Goal: Task Accomplishment & Management: Complete application form

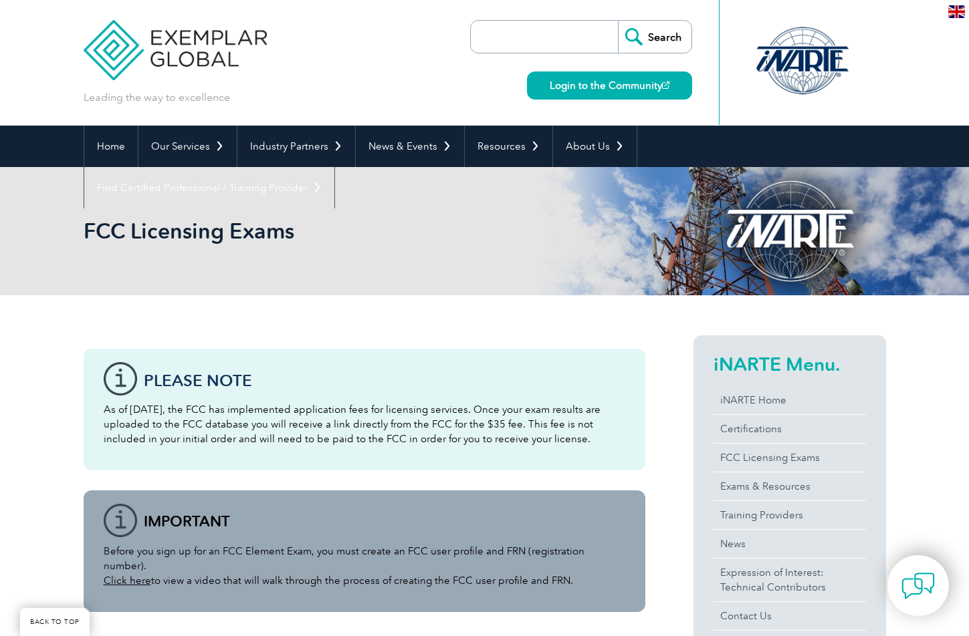
scroll to position [1005, 0]
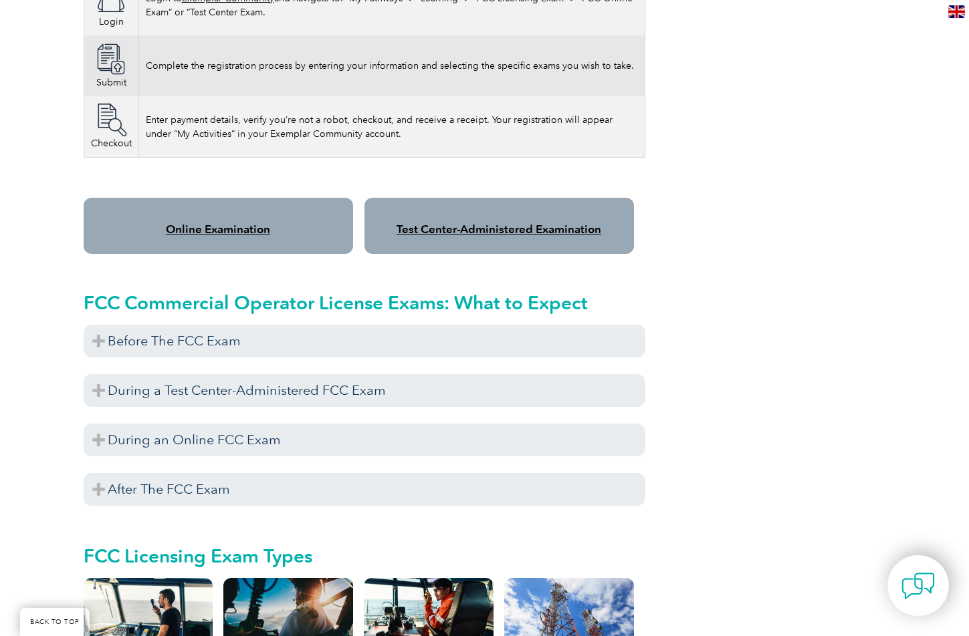
click at [53, 325] on div "Please note As of April 19, 2022, the FCC has implemented application fees for …" at bounding box center [484, 255] width 969 height 1930
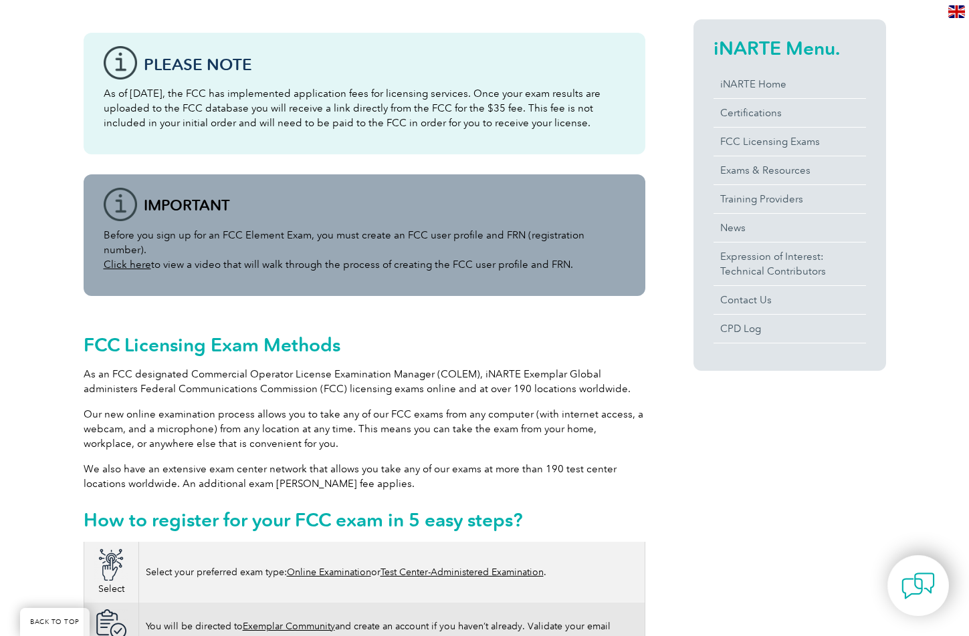
scroll to position [317, 0]
click at [117, 258] on link "Click here" at bounding box center [127, 264] width 47 height 12
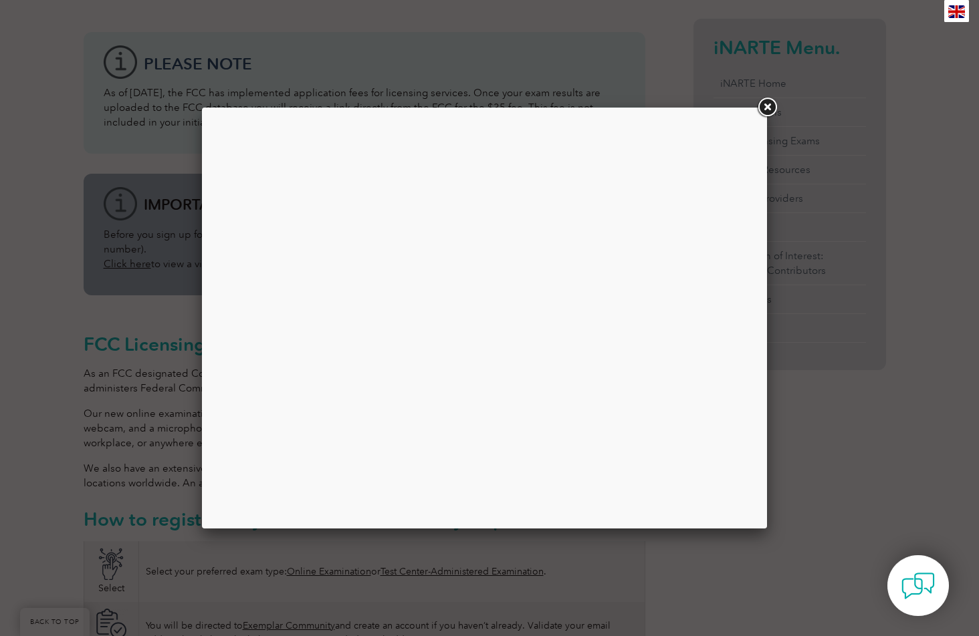
click at [772, 103] on link at bounding box center [767, 108] width 24 height 24
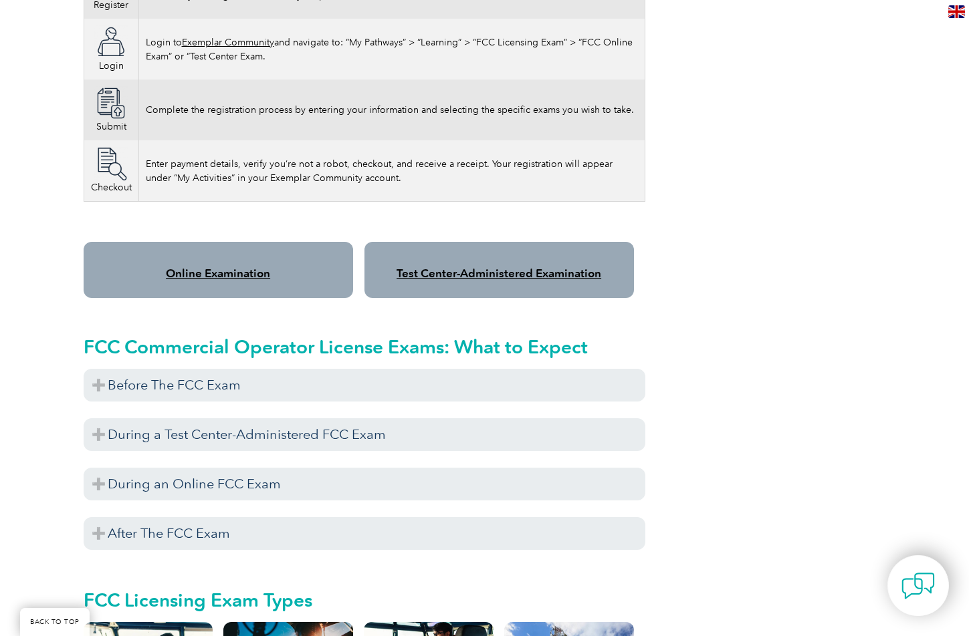
scroll to position [962, 0]
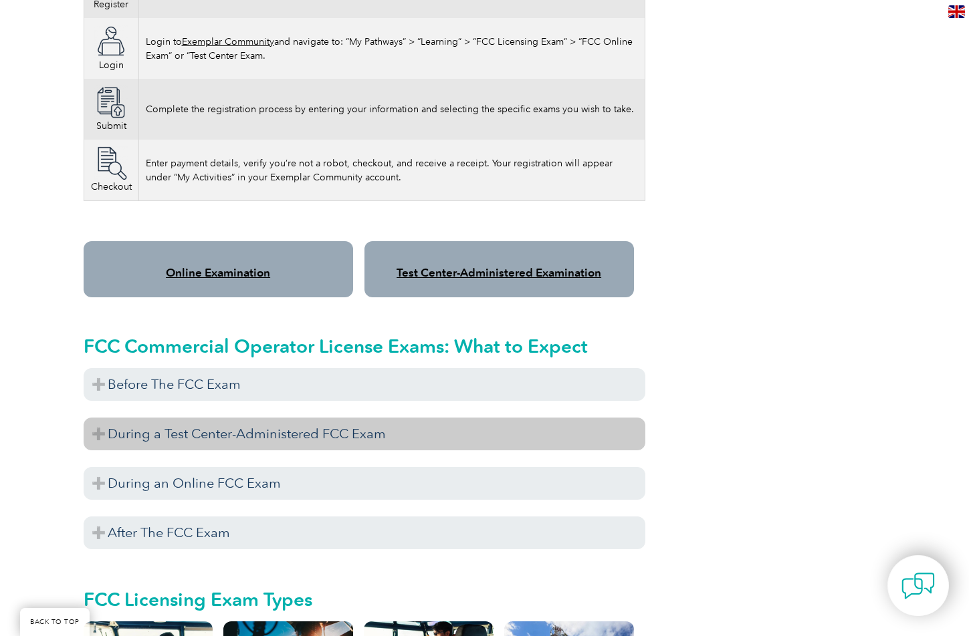
click at [96, 418] on h3 "During a Test Center-Administered FCC Exam" at bounding box center [364, 434] width 561 height 33
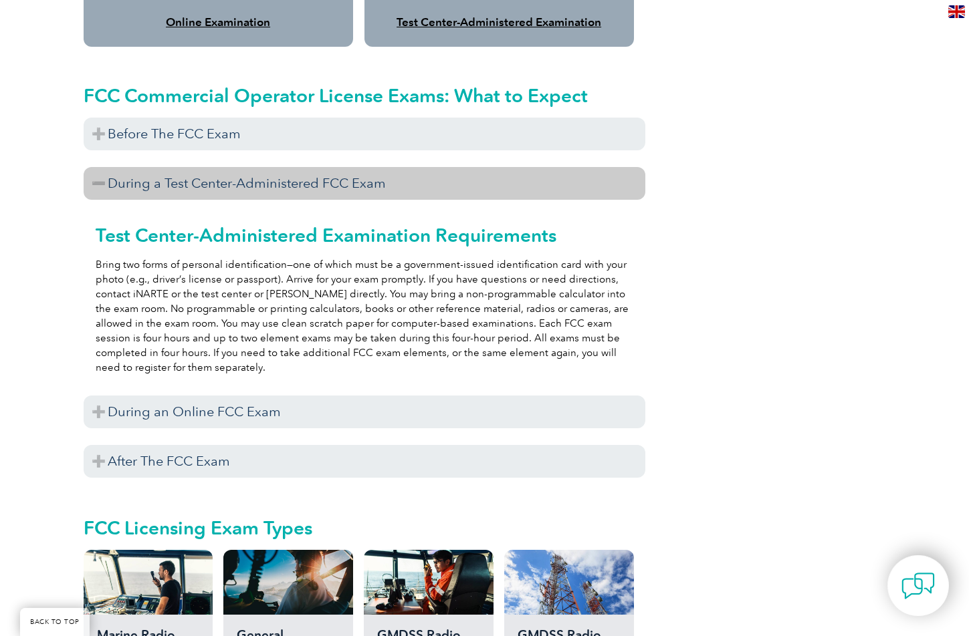
scroll to position [1215, 0]
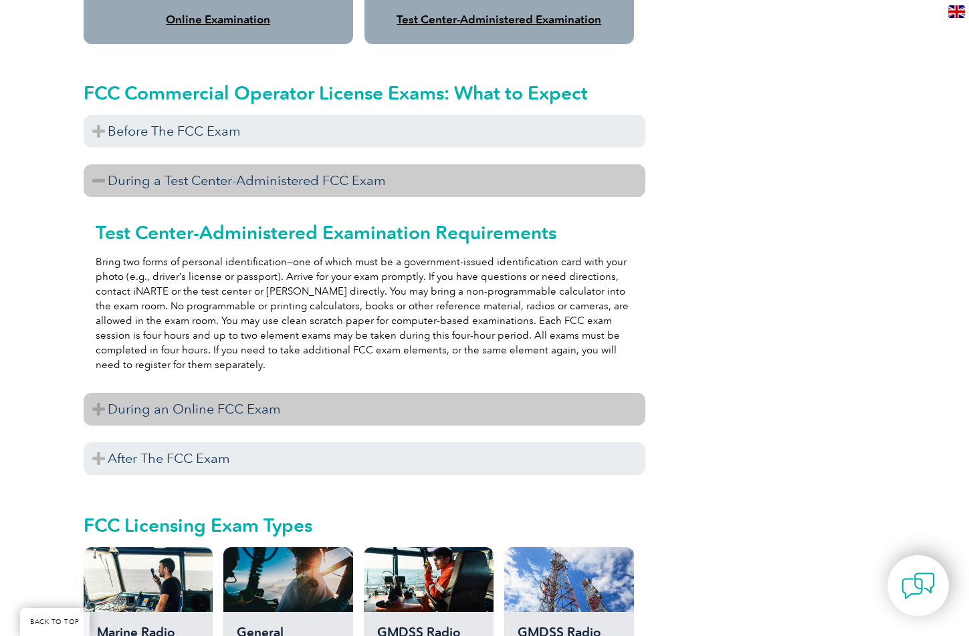
click at [96, 393] on h3 "During an Online FCC Exam" at bounding box center [364, 409] width 561 height 33
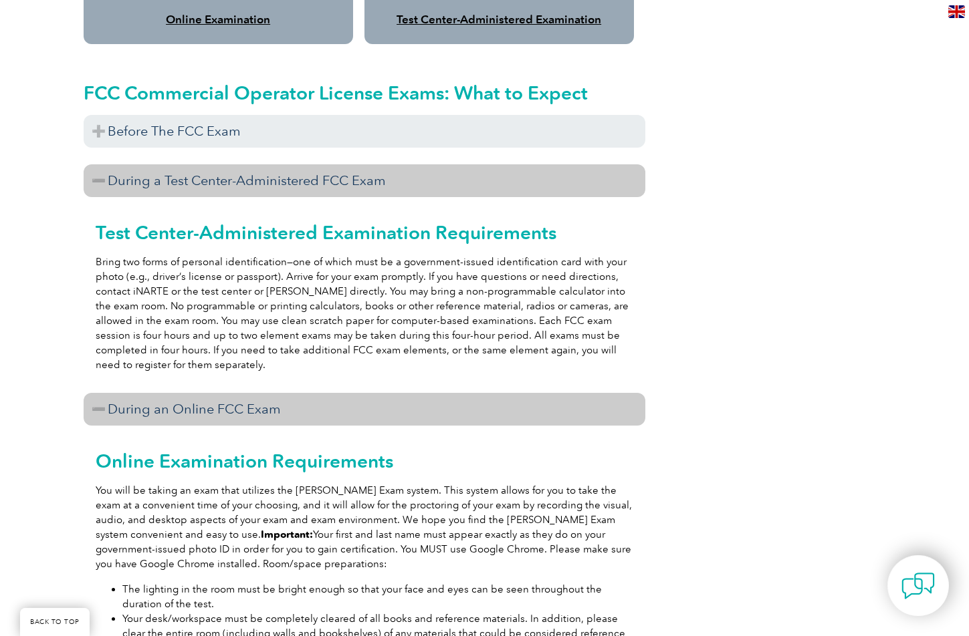
click at [43, 398] on div "Please note As of April 19, 2022, the FCC has implemented application fees for …" at bounding box center [484, 393] width 969 height 2626
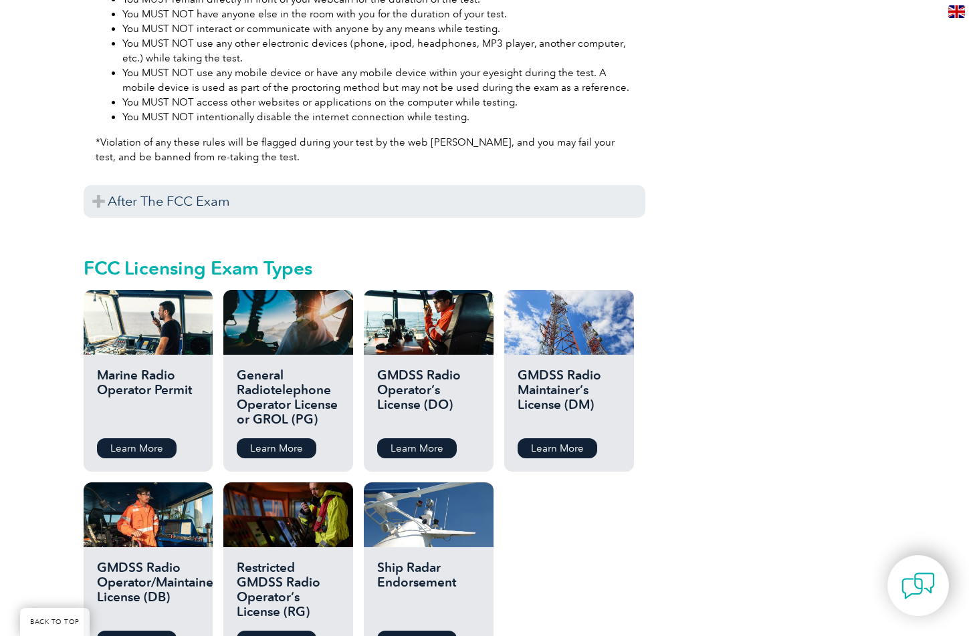
scroll to position [1991, 0]
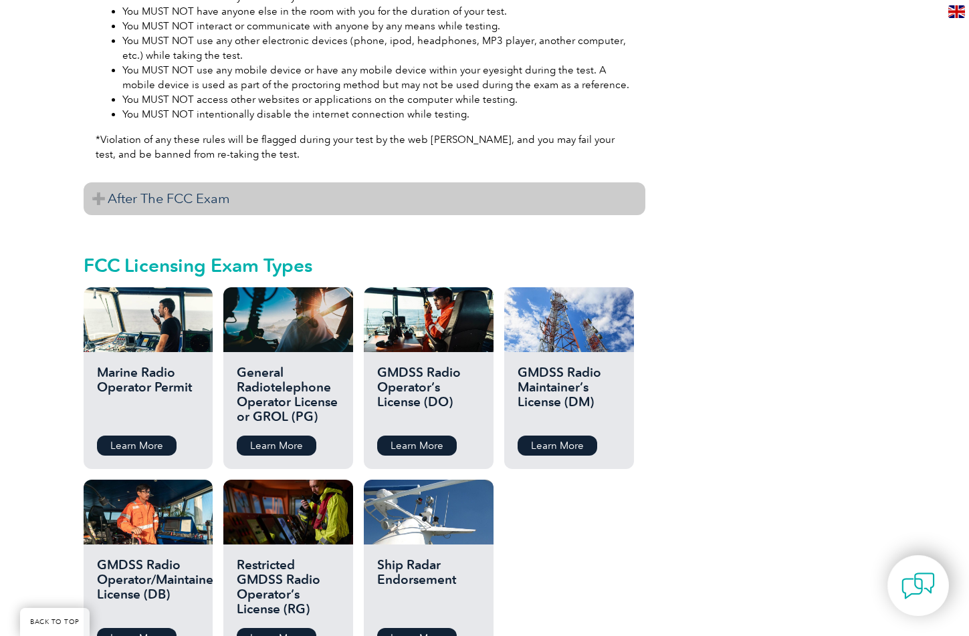
click at [91, 182] on h3 "After The FCC Exam" at bounding box center [364, 198] width 561 height 33
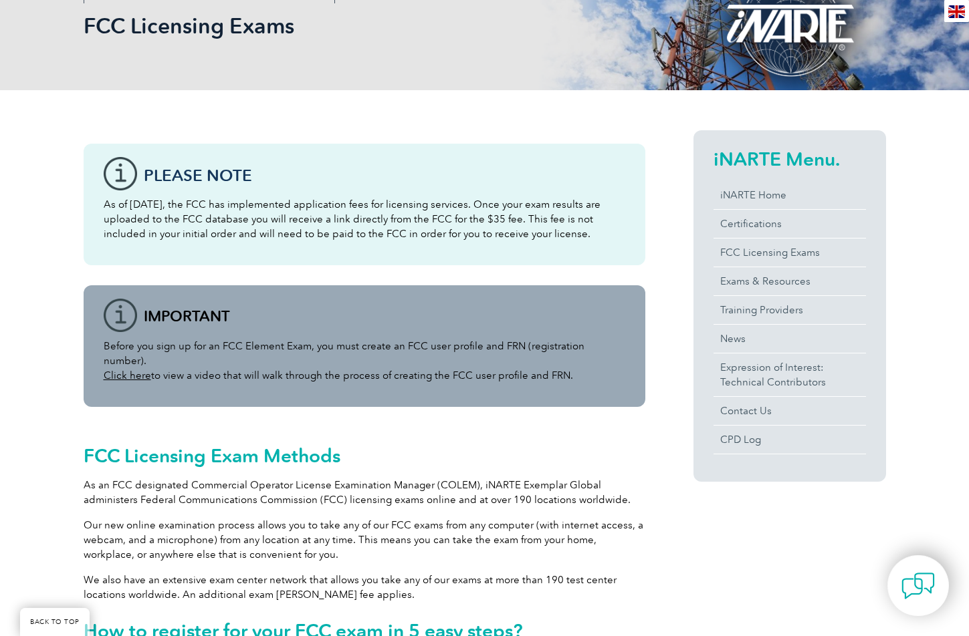
scroll to position [209, 0]
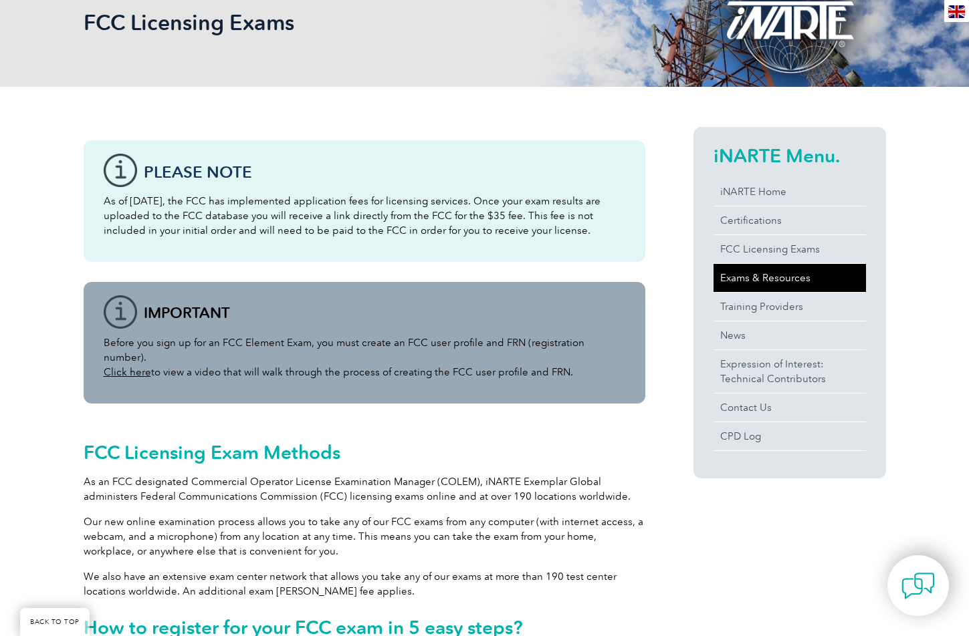
click at [730, 277] on link "Exams & Resources" at bounding box center [789, 278] width 152 height 28
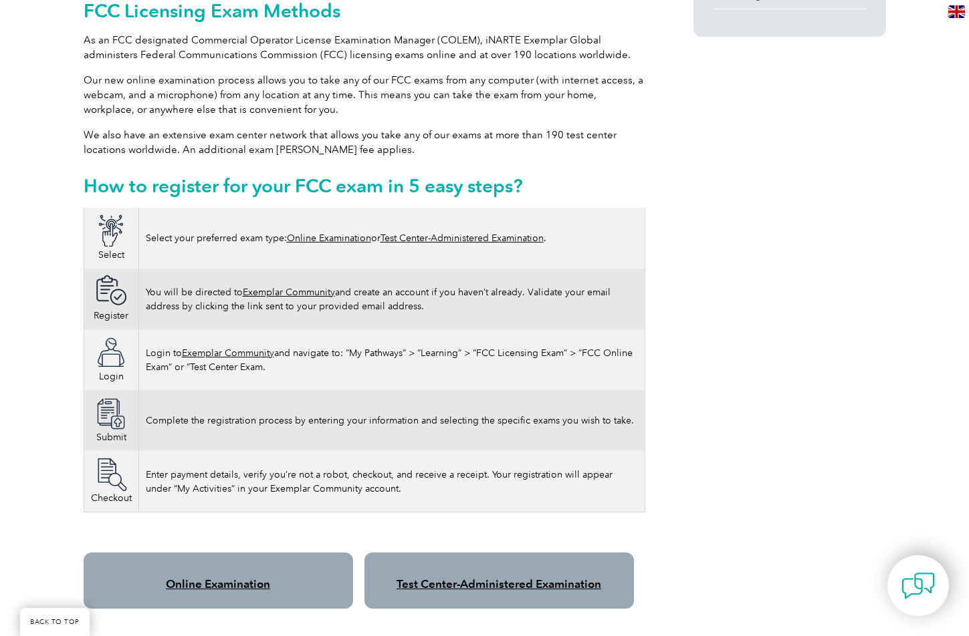
scroll to position [652, 0]
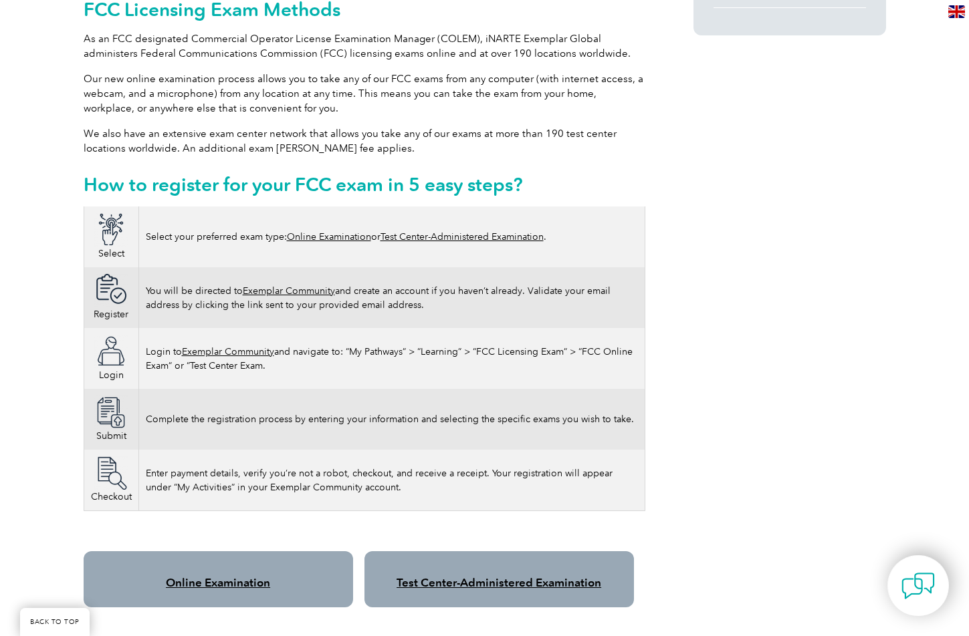
click at [416, 231] on link "Test Center-Administered Examination" at bounding box center [461, 236] width 163 height 11
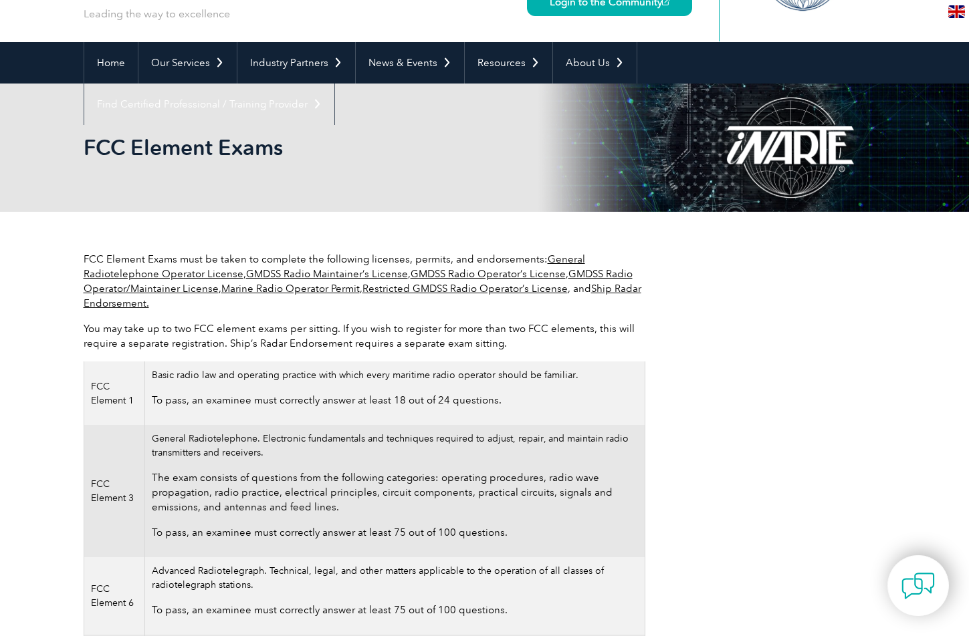
scroll to position [84, 0]
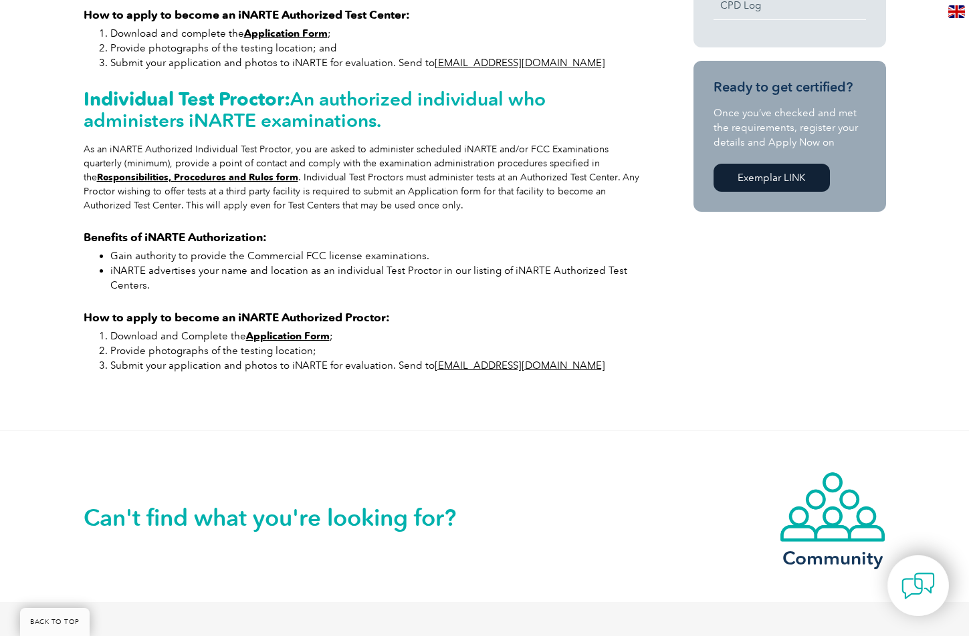
scroll to position [639, 0]
click at [277, 343] on strong "Application Form" at bounding box center [288, 337] width 84 height 12
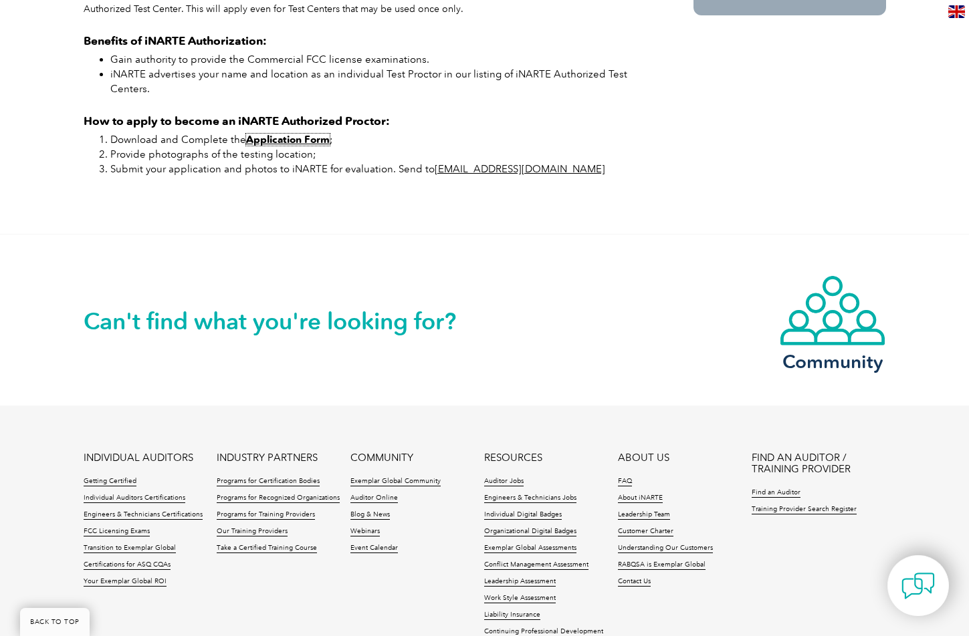
scroll to position [989, 0]
